Goal: Transaction & Acquisition: Download file/media

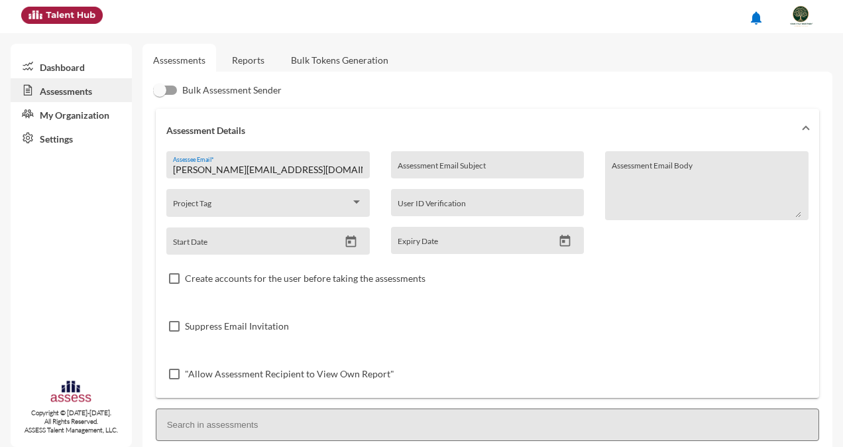
scroll to position [282, 0]
click at [251, 63] on link "Reports" at bounding box center [248, 60] width 54 height 32
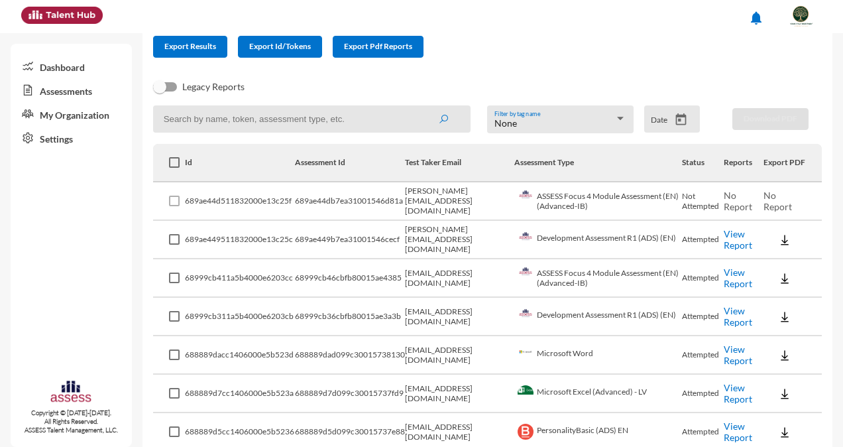
scroll to position [121, 0]
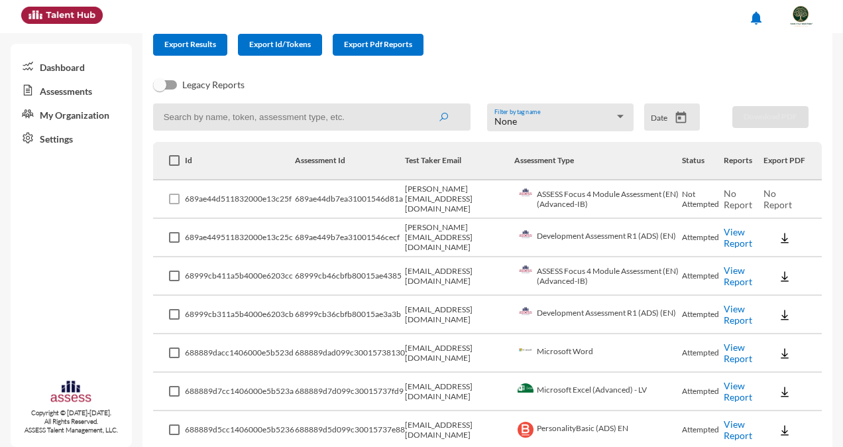
click at [737, 237] on link "View Report" at bounding box center [738, 237] width 29 height 23
click at [731, 240] on link "View Report" at bounding box center [738, 237] width 29 height 23
click at [732, 235] on link "View Report" at bounding box center [738, 237] width 29 height 23
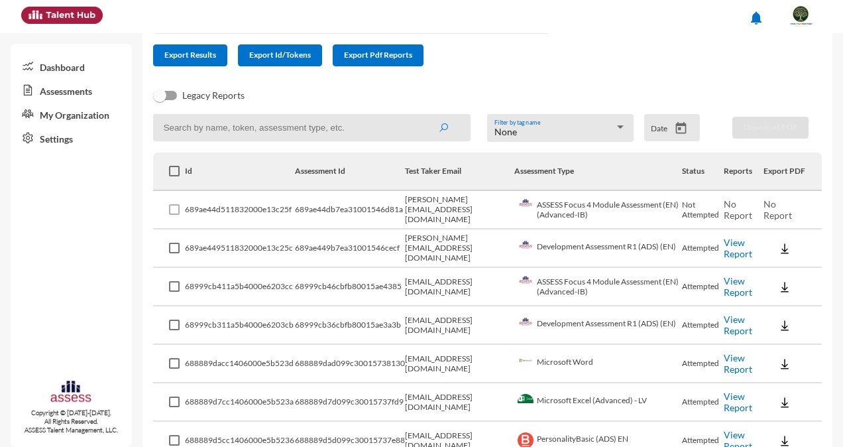
scroll to position [112, 0]
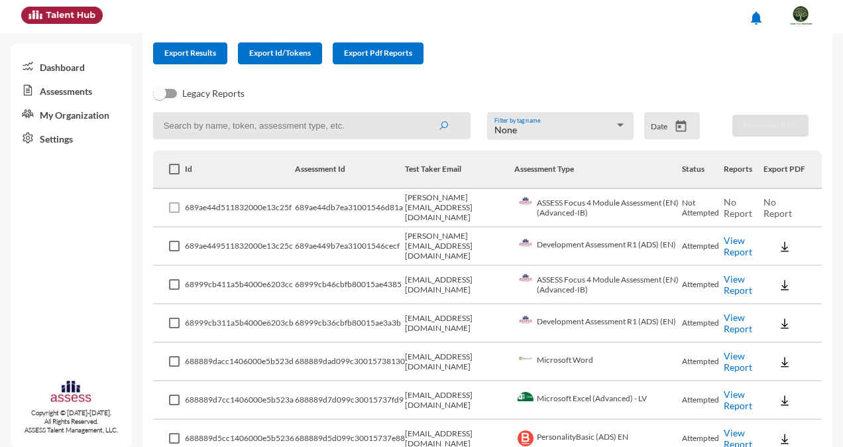
click at [732, 250] on link "View Report" at bounding box center [738, 246] width 29 height 23
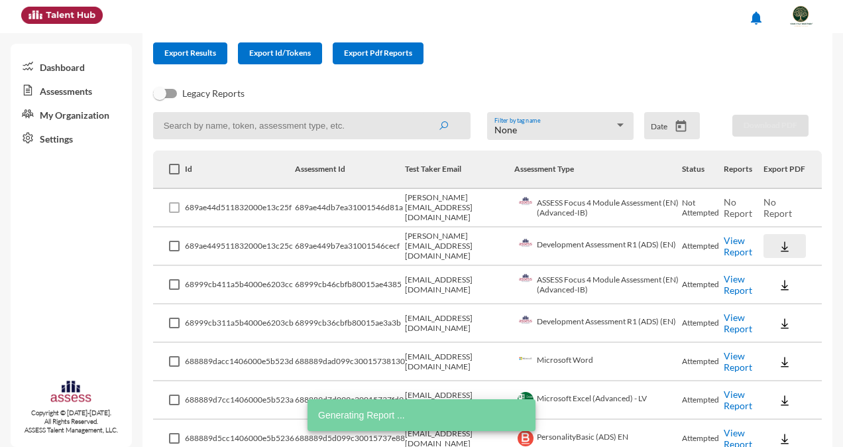
click at [778, 246] on img at bounding box center [784, 246] width 13 height 13
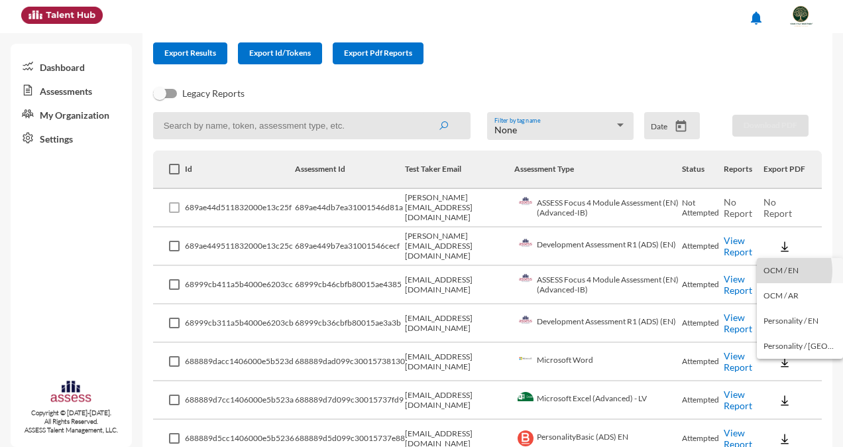
click at [774, 270] on button "OCM / EN" at bounding box center [800, 270] width 86 height 25
click at [781, 244] on img at bounding box center [784, 246] width 13 height 13
click at [791, 323] on button "Personality / EN" at bounding box center [800, 320] width 86 height 25
